Goal: Find specific page/section: Find specific page/section

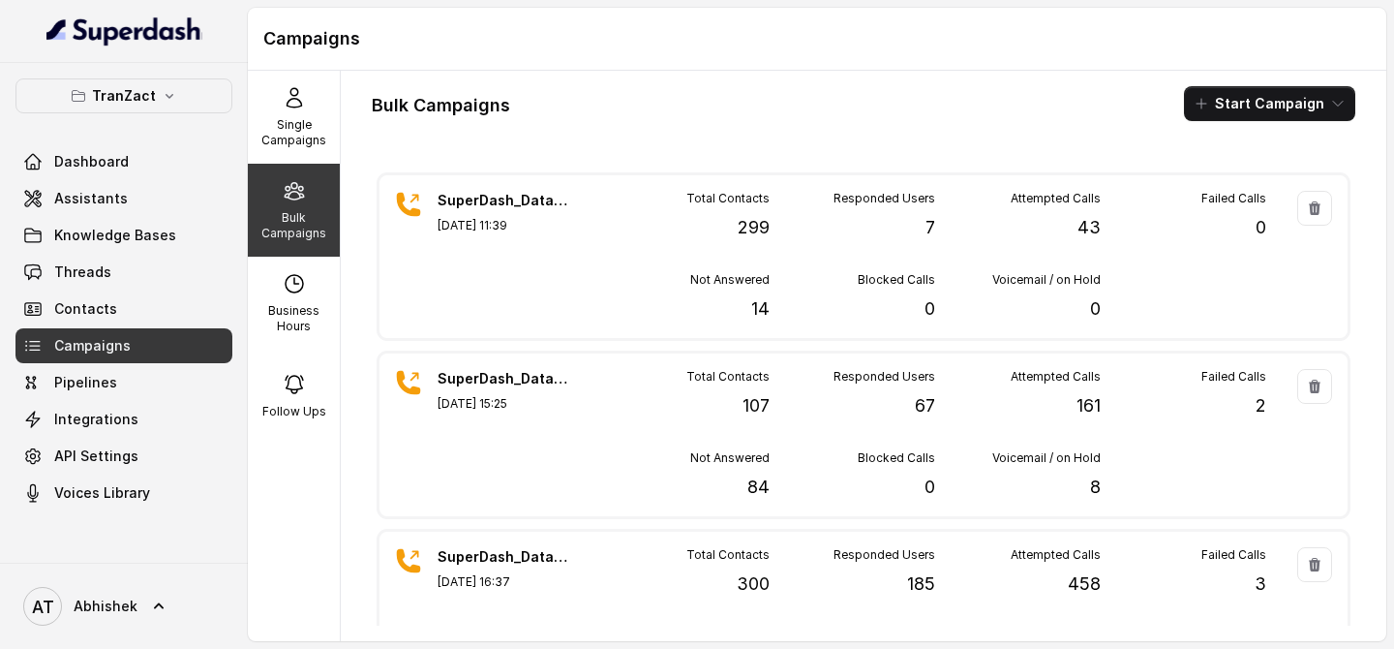
click at [295, 217] on p "Bulk Campaigns" at bounding box center [294, 225] width 76 height 31
click at [284, 99] on icon at bounding box center [294, 97] width 23 height 23
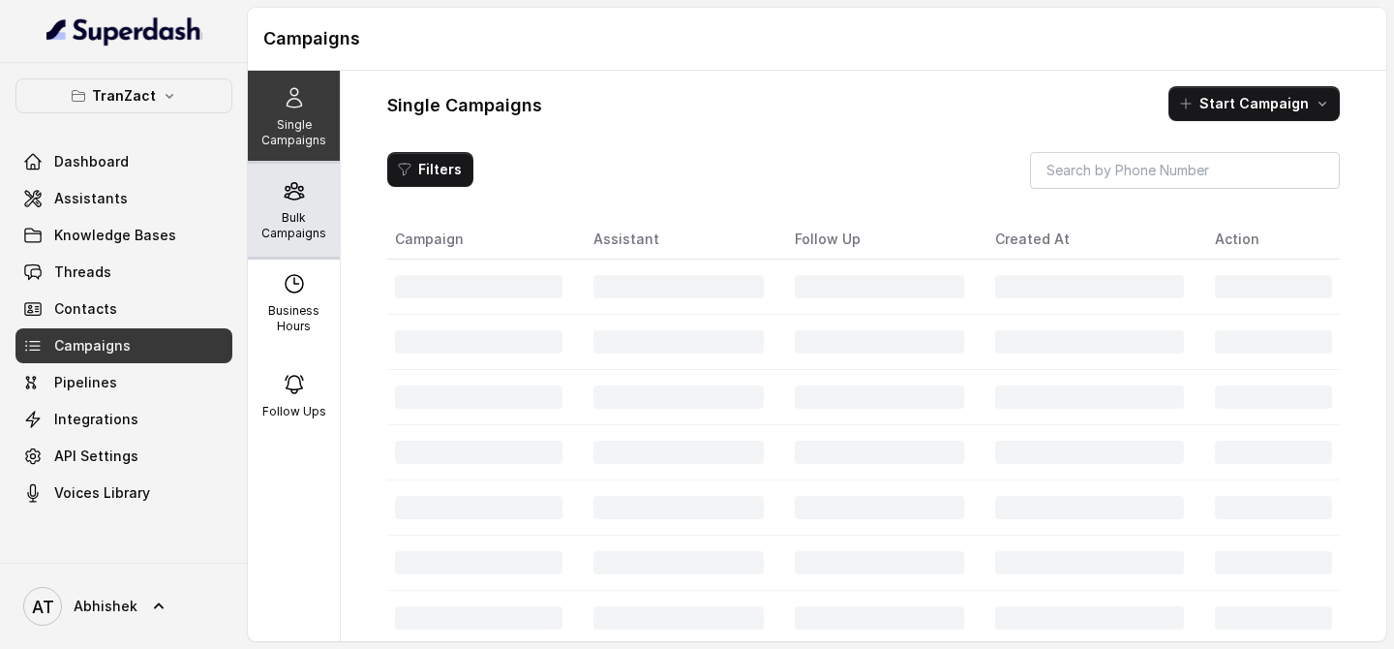
click at [294, 227] on p "Bulk Campaigns" at bounding box center [294, 225] width 76 height 31
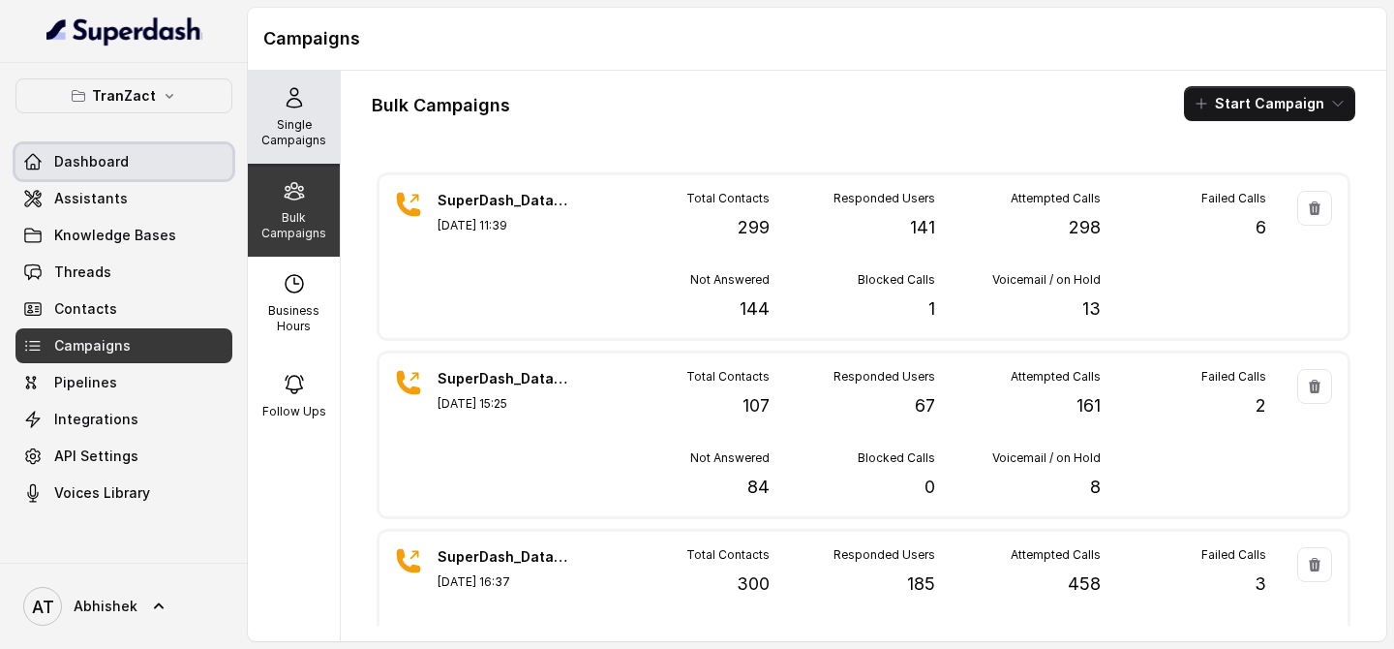
click at [283, 103] on icon at bounding box center [294, 97] width 23 height 23
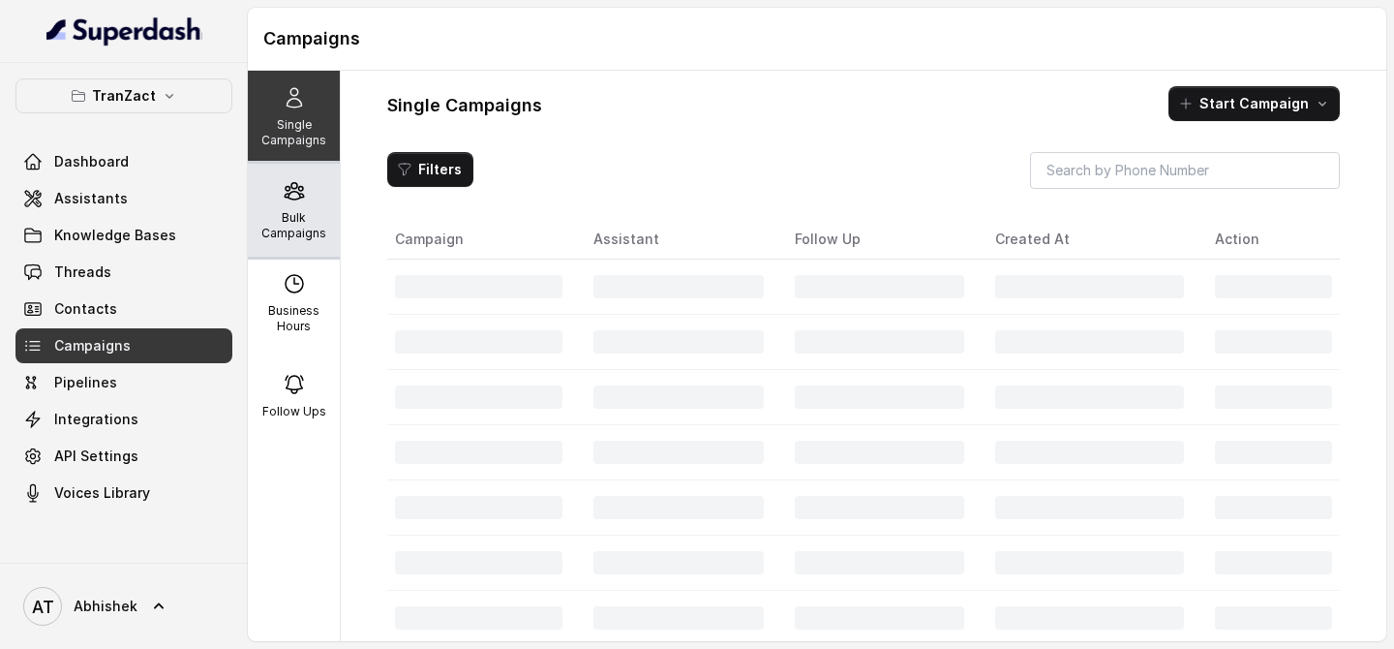
click at [296, 255] on div "Bulk Campaigns" at bounding box center [294, 210] width 92 height 93
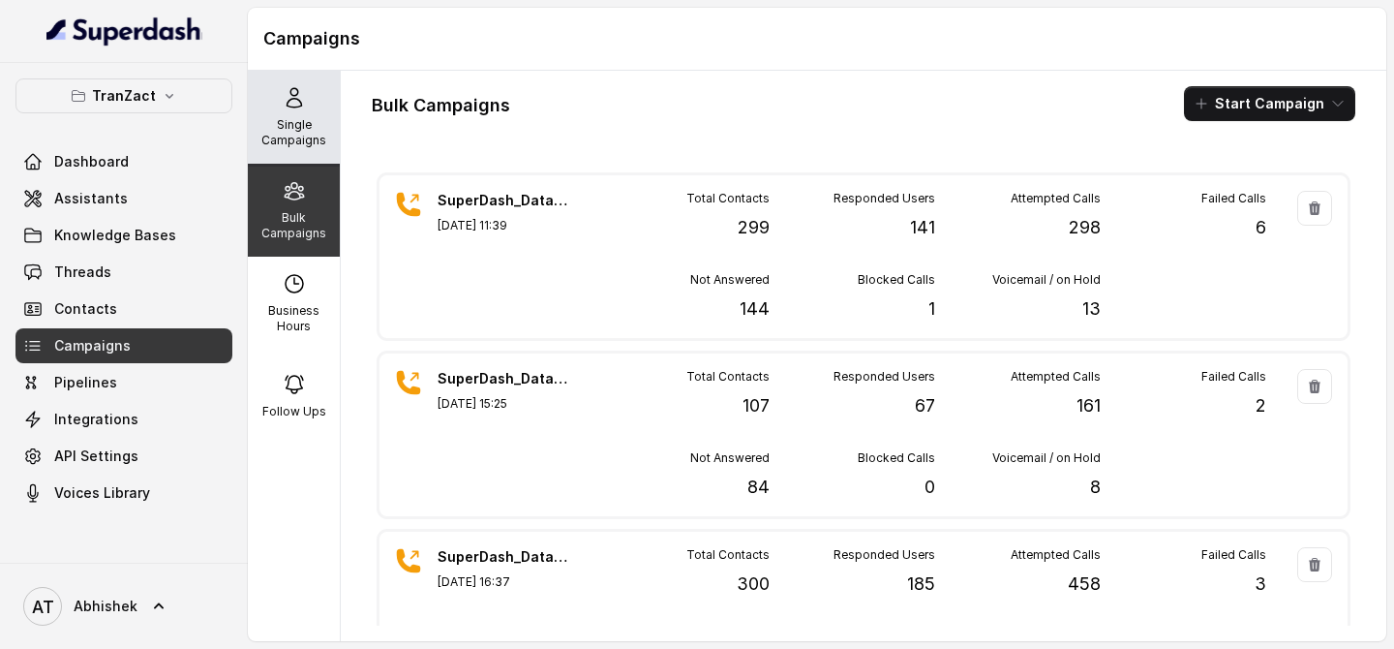
click at [291, 110] on div "Single Campaigns" at bounding box center [294, 117] width 92 height 93
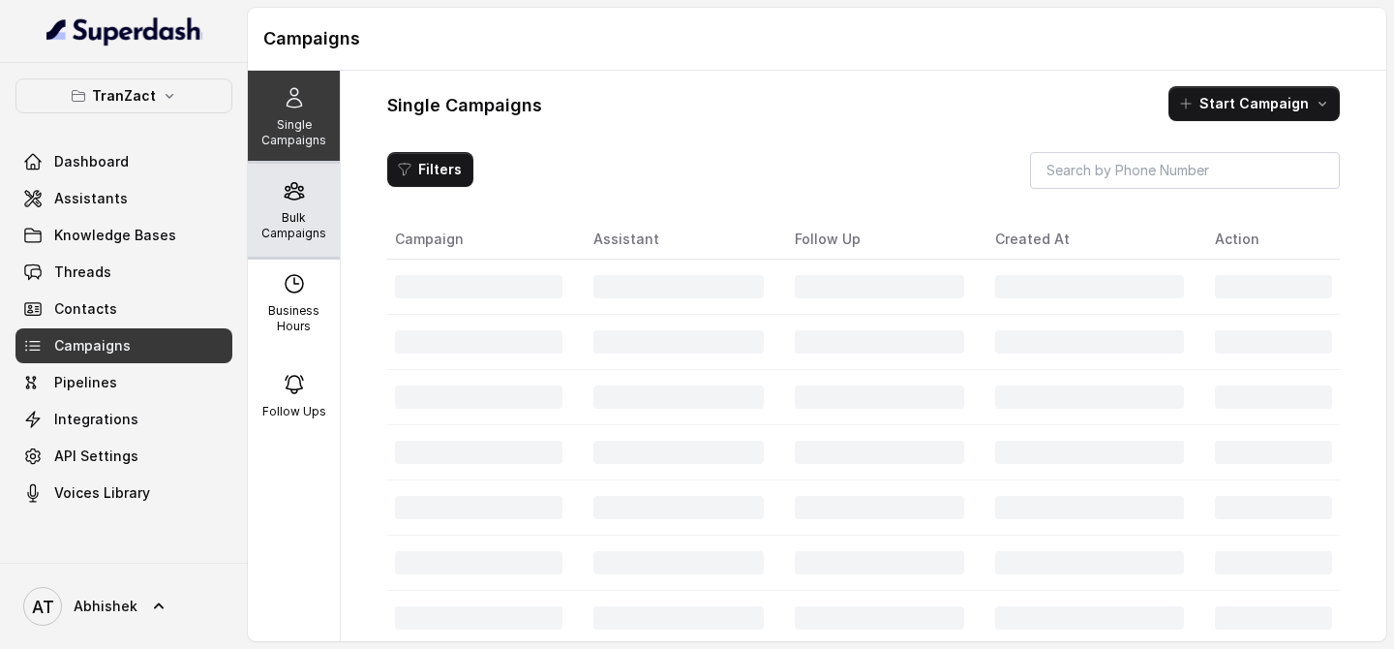
click at [291, 186] on icon at bounding box center [294, 191] width 18 height 16
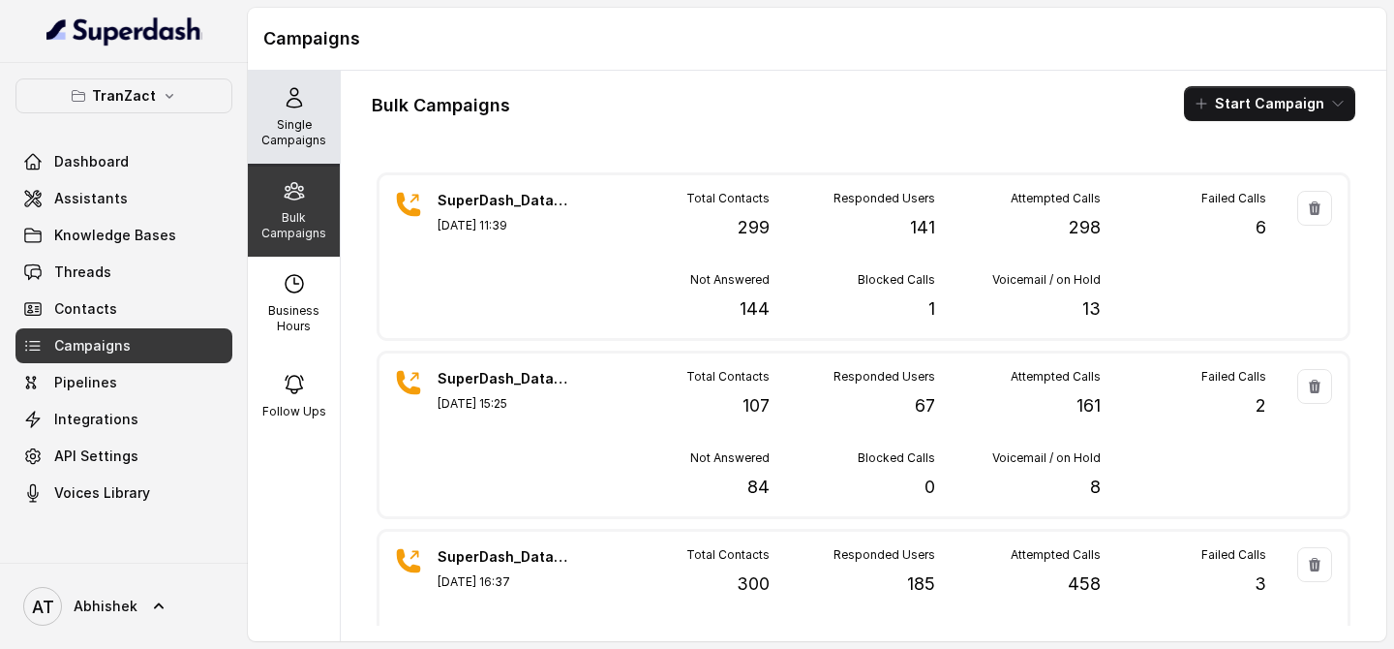
click at [296, 105] on icon at bounding box center [294, 97] width 23 height 23
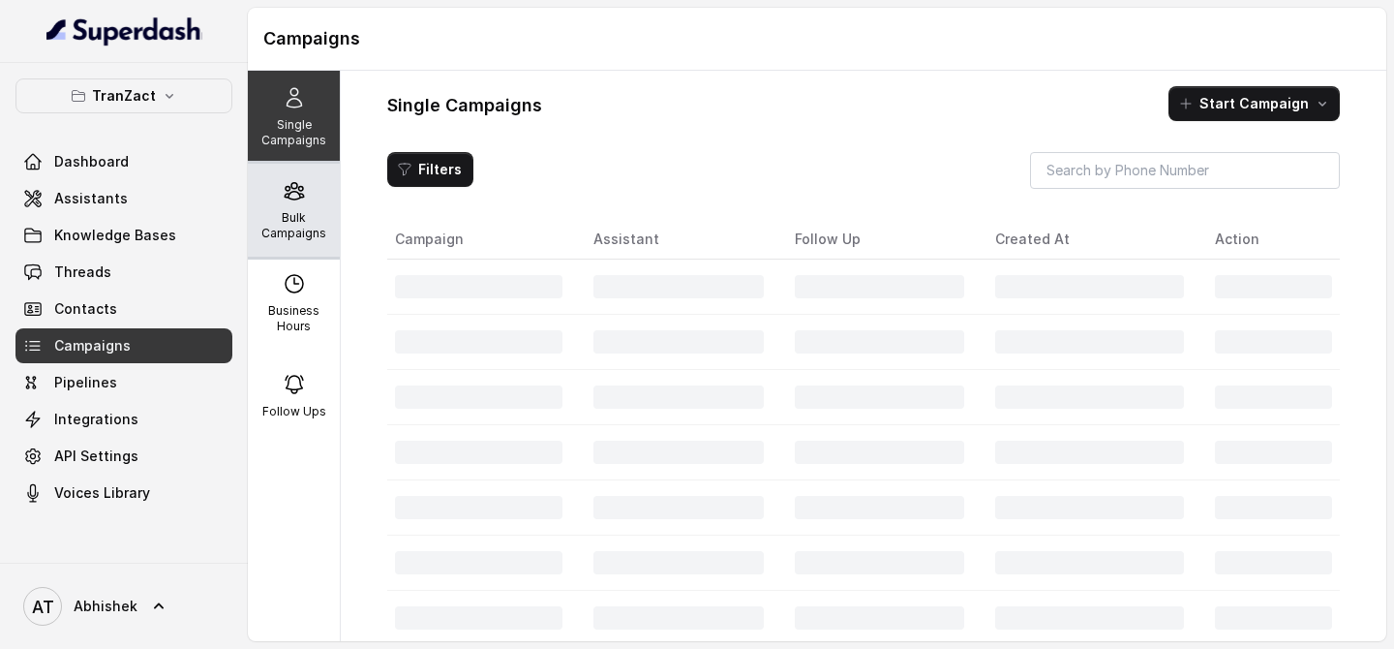
click at [296, 195] on icon at bounding box center [294, 190] width 23 height 23
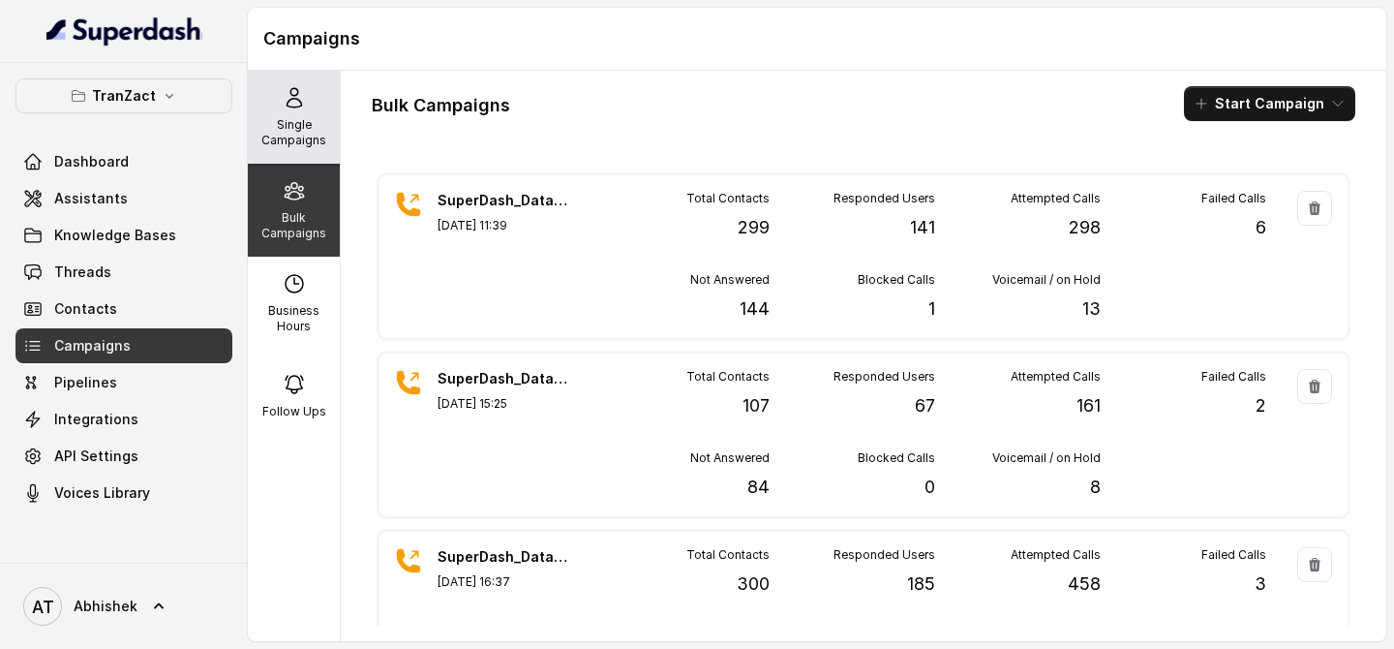
click at [306, 106] on div "Single Campaigns" at bounding box center [294, 117] width 92 height 93
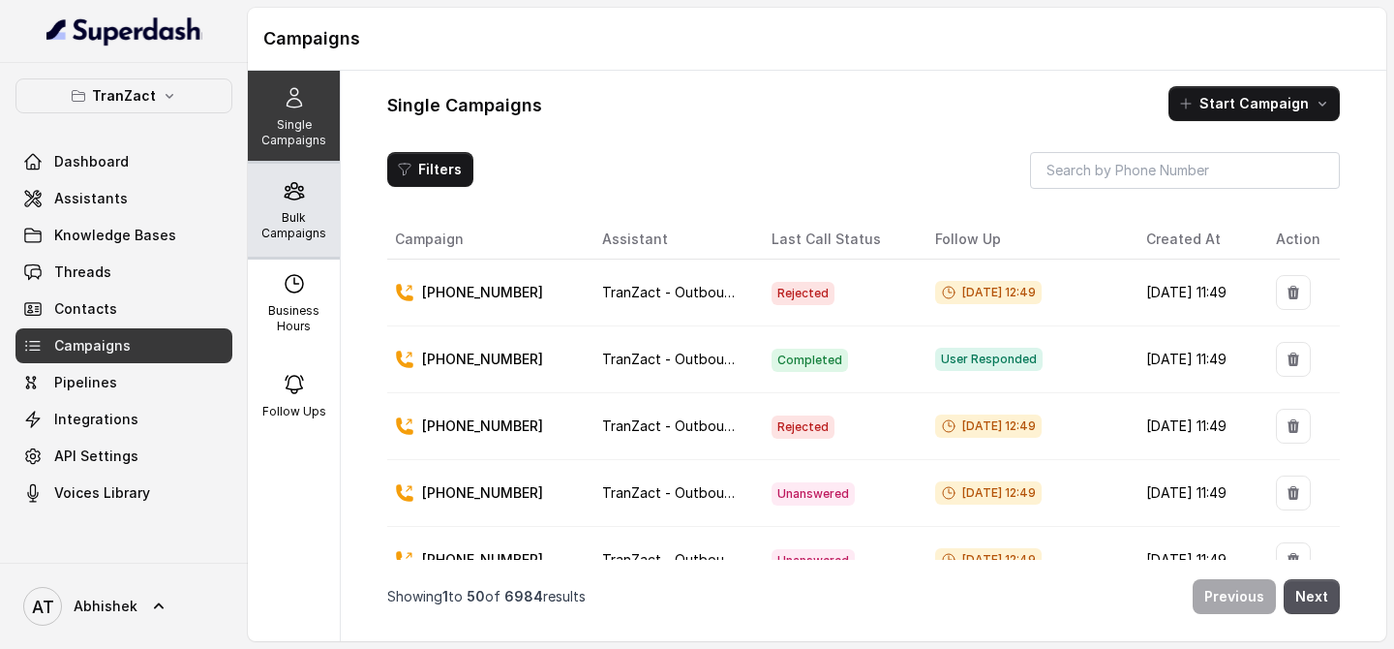
click at [306, 241] on div "Bulk Campaigns" at bounding box center [294, 210] width 92 height 93
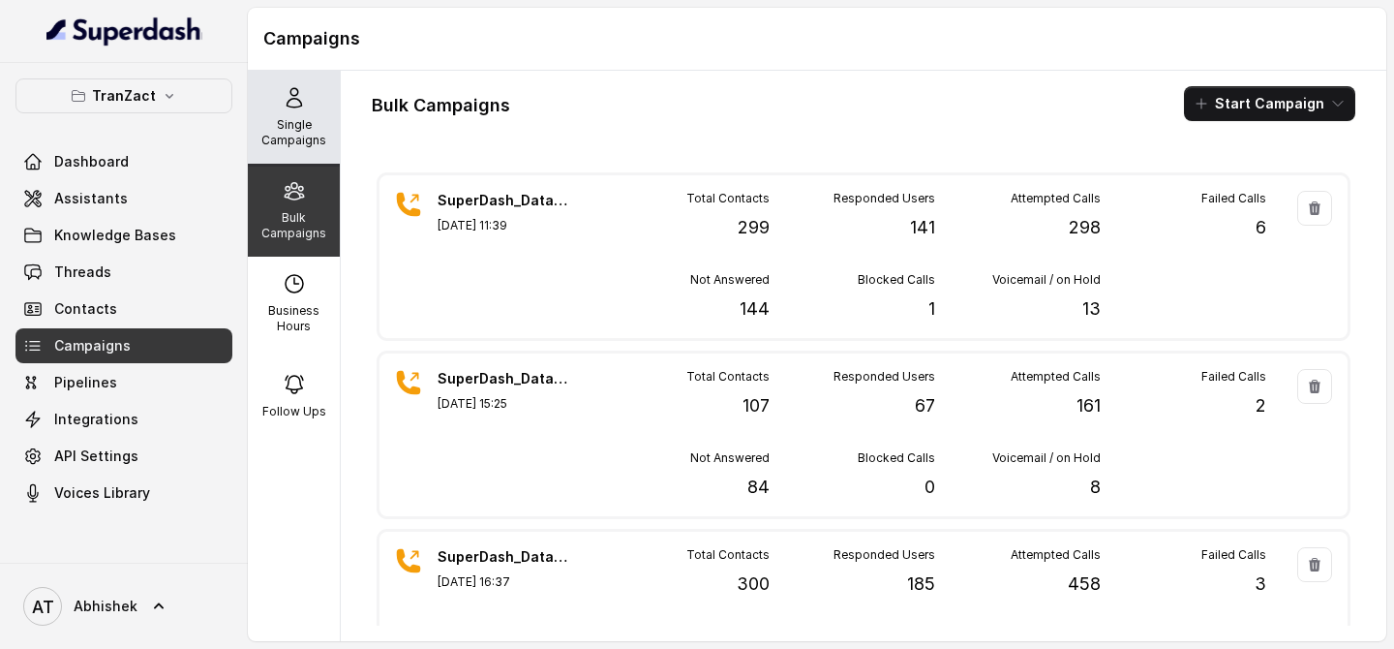
click at [287, 98] on icon at bounding box center [294, 97] width 23 height 23
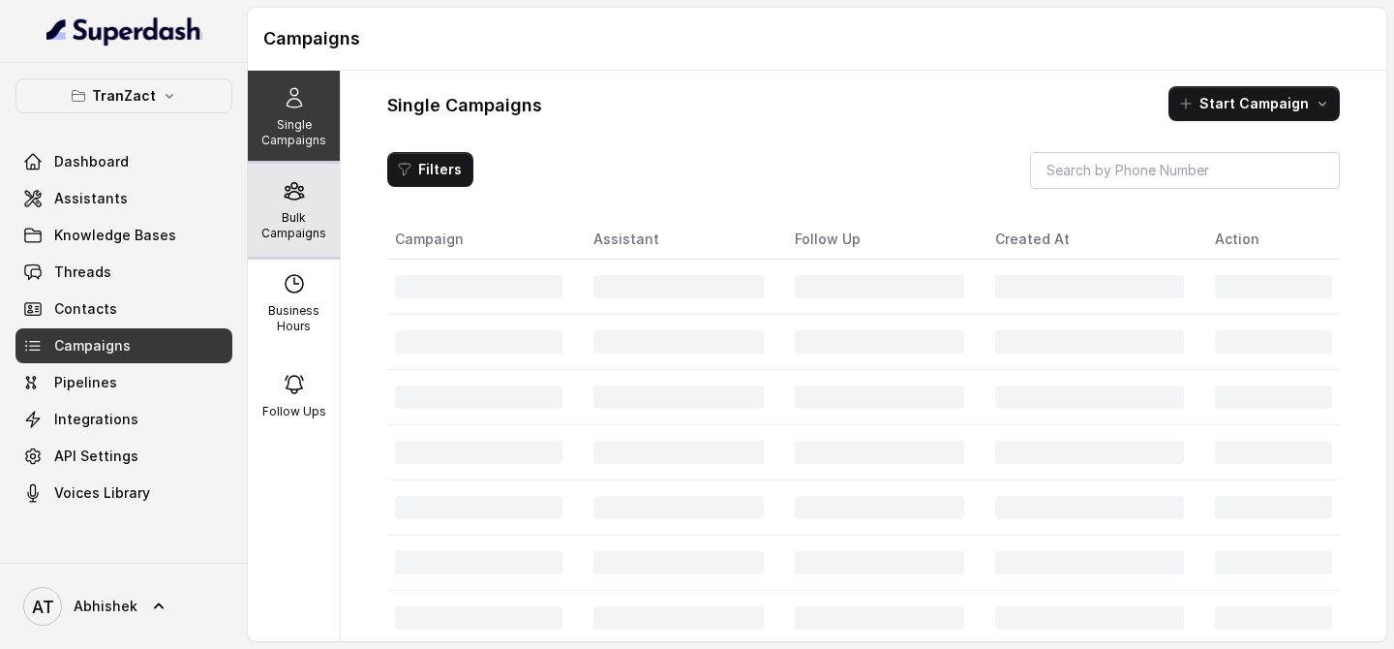
click at [287, 173] on div "Bulk Campaigns" at bounding box center [294, 210] width 92 height 93
